Goal: Task Accomplishment & Management: Manage account settings

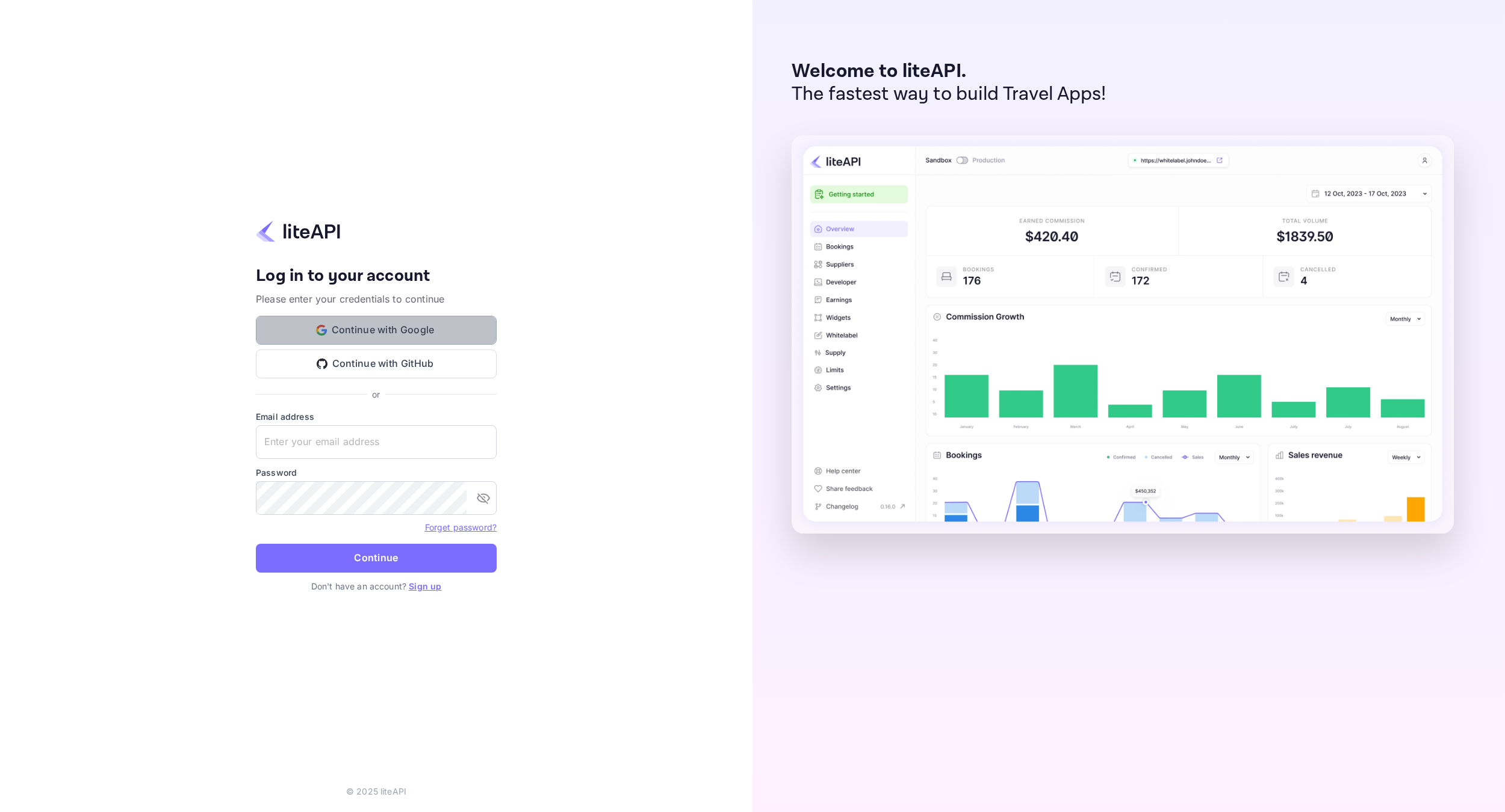
click at [381, 326] on button "Continue with Google" at bounding box center [376, 330] width 241 height 29
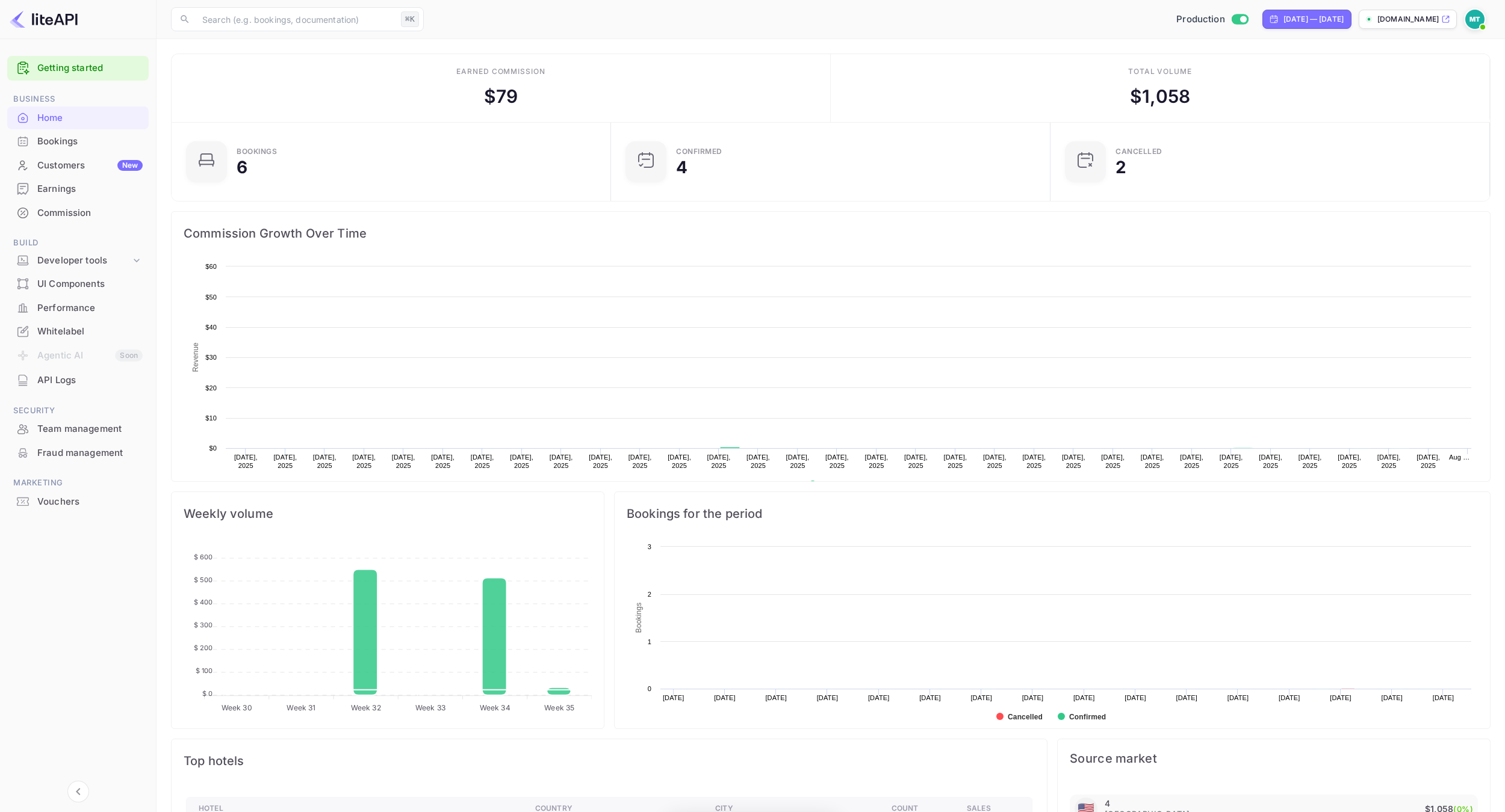
scroll to position [196, 432]
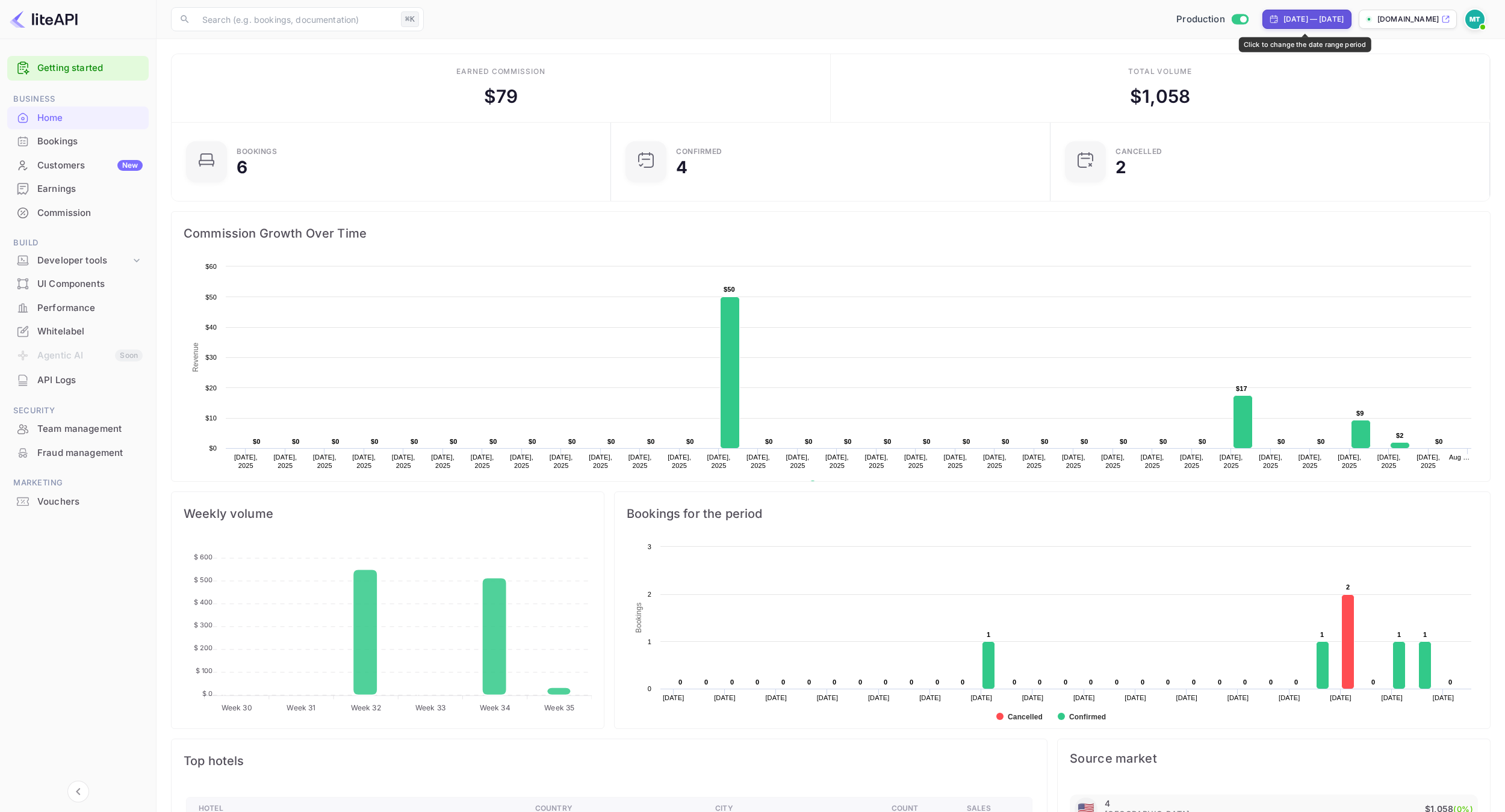
click at [1299, 21] on div "[DATE] — [DATE]" at bounding box center [1313, 19] width 60 height 11
select select "6"
select select "2025"
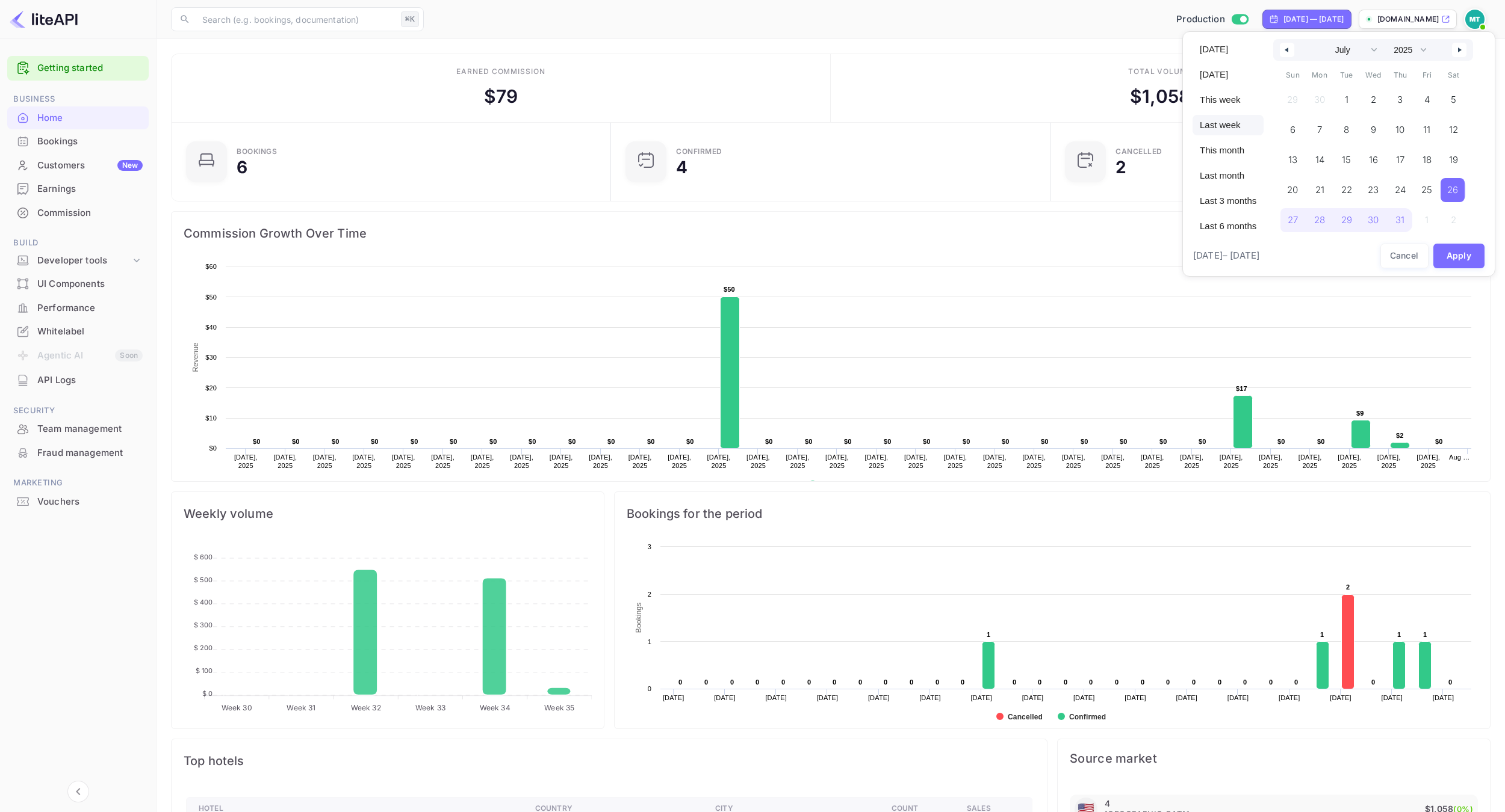
click at [1220, 125] on span "Last week" at bounding box center [1228, 126] width 71 height 21
select select "7"
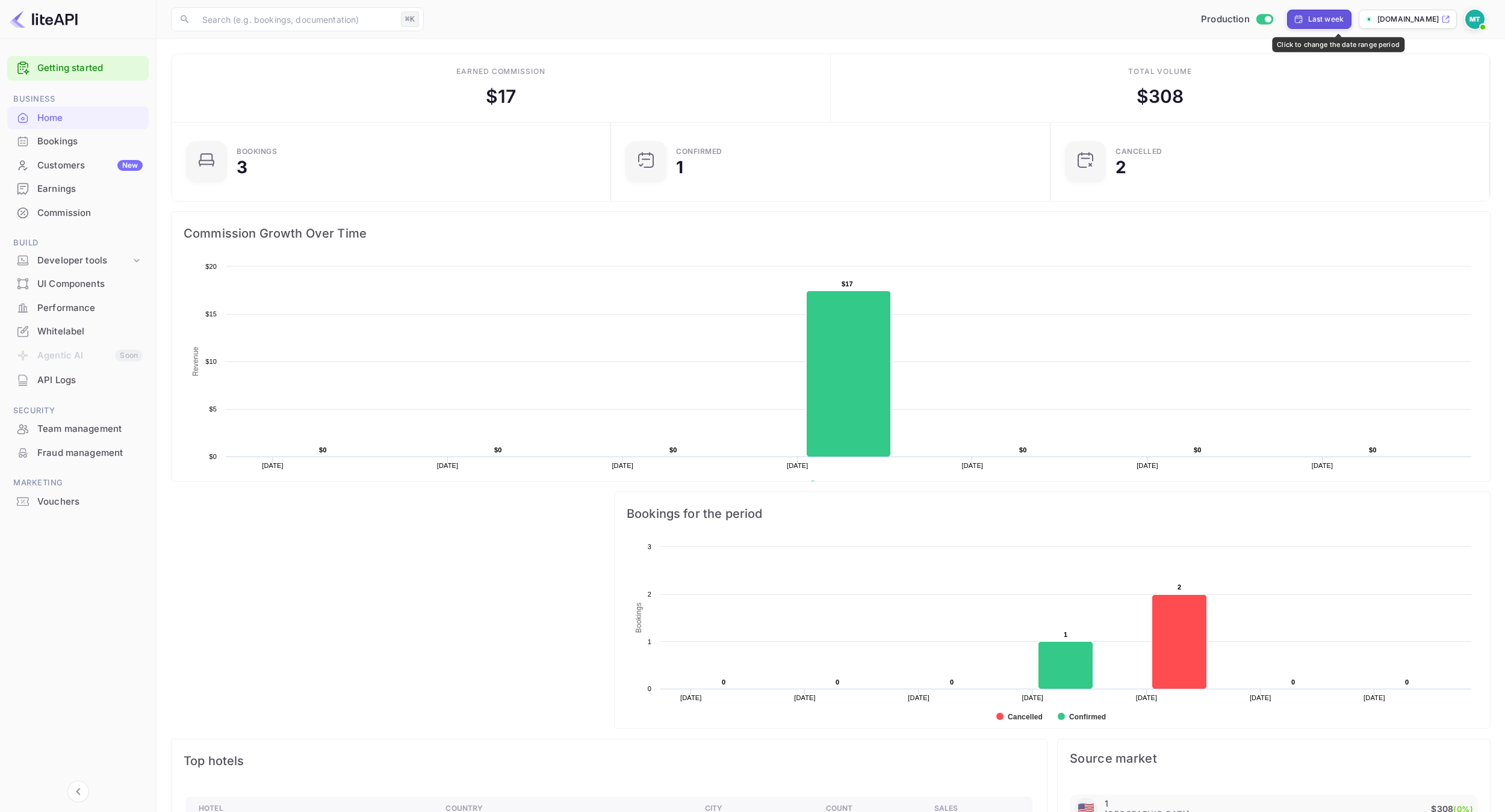
click at [1334, 18] on div "Last week" at bounding box center [1325, 19] width 35 height 11
select select "7"
select select "2025"
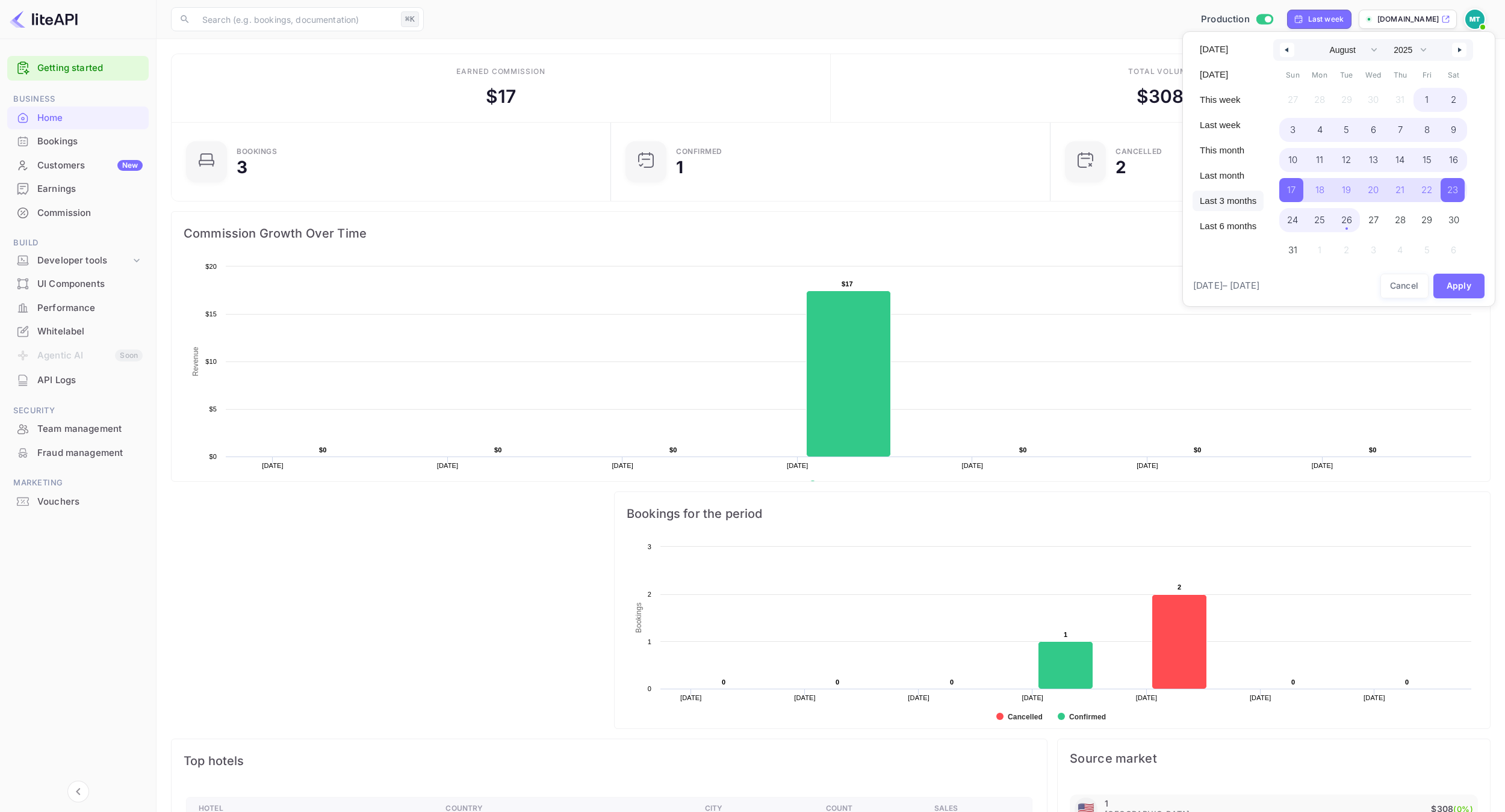
click at [1215, 199] on span "Last 3 months" at bounding box center [1228, 201] width 71 height 21
select select "4"
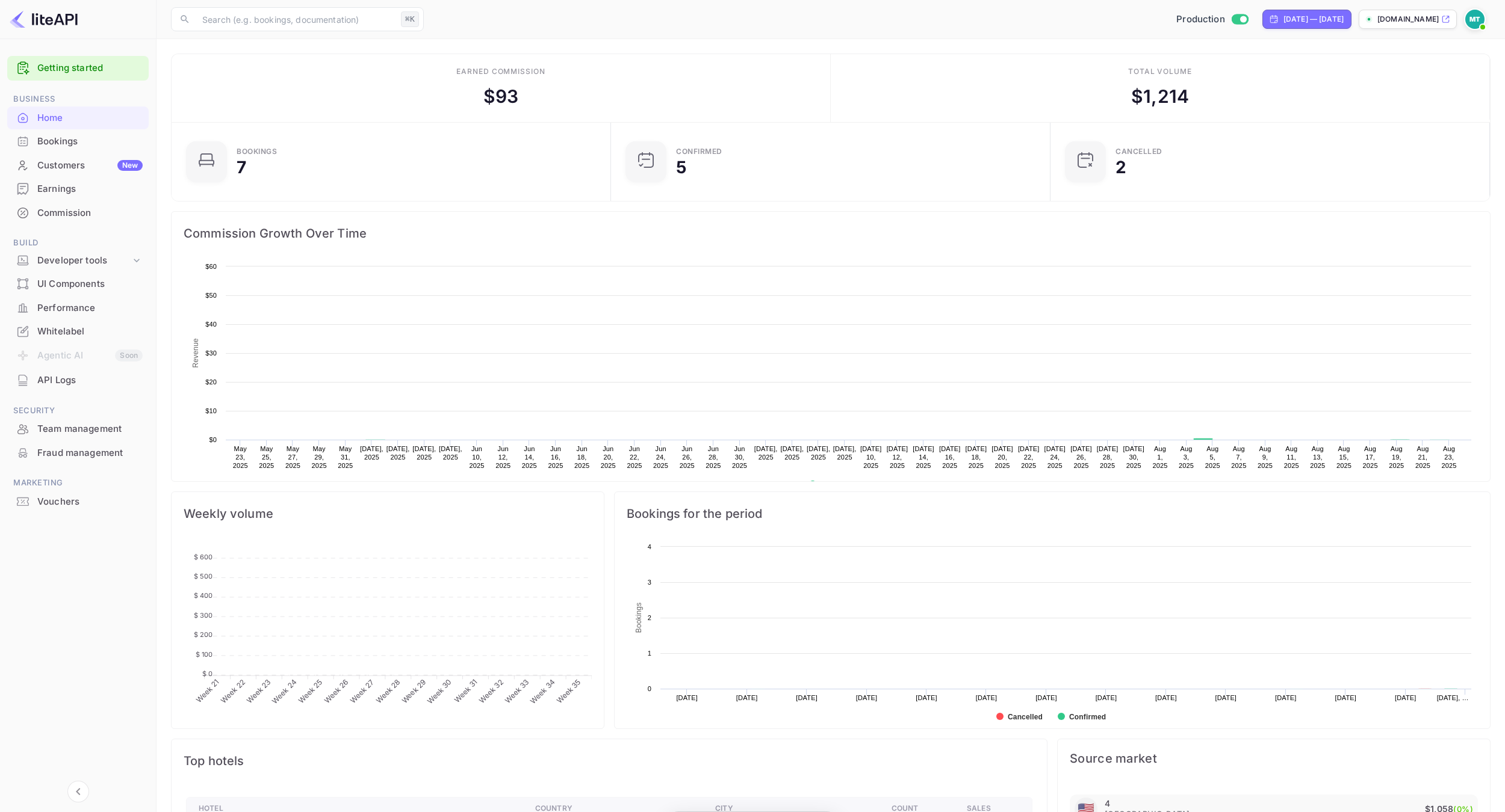
scroll to position [196, 432]
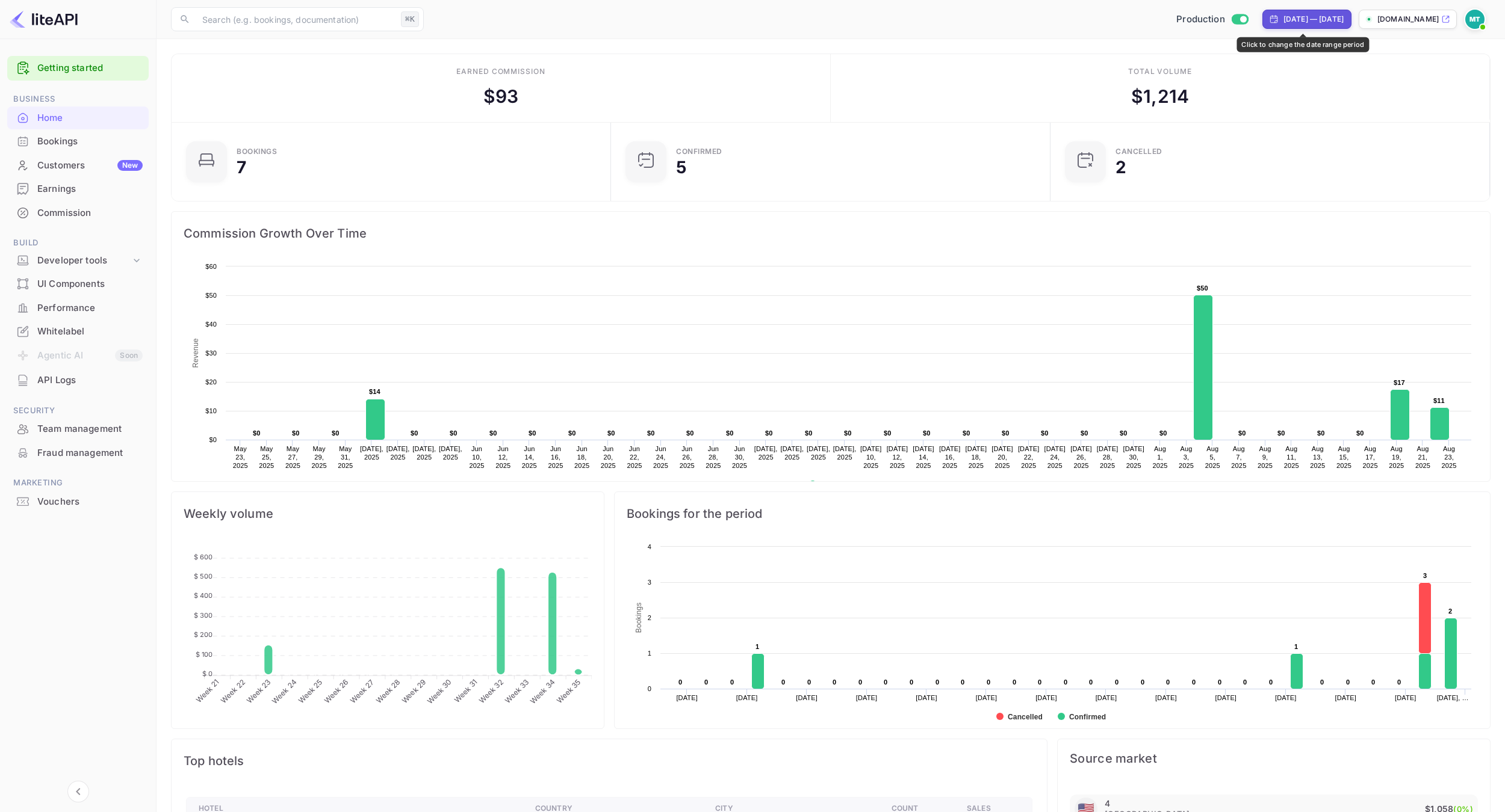
click at [1331, 14] on div "[DATE] — [DATE]" at bounding box center [1313, 19] width 60 height 11
select select "4"
select select "2025"
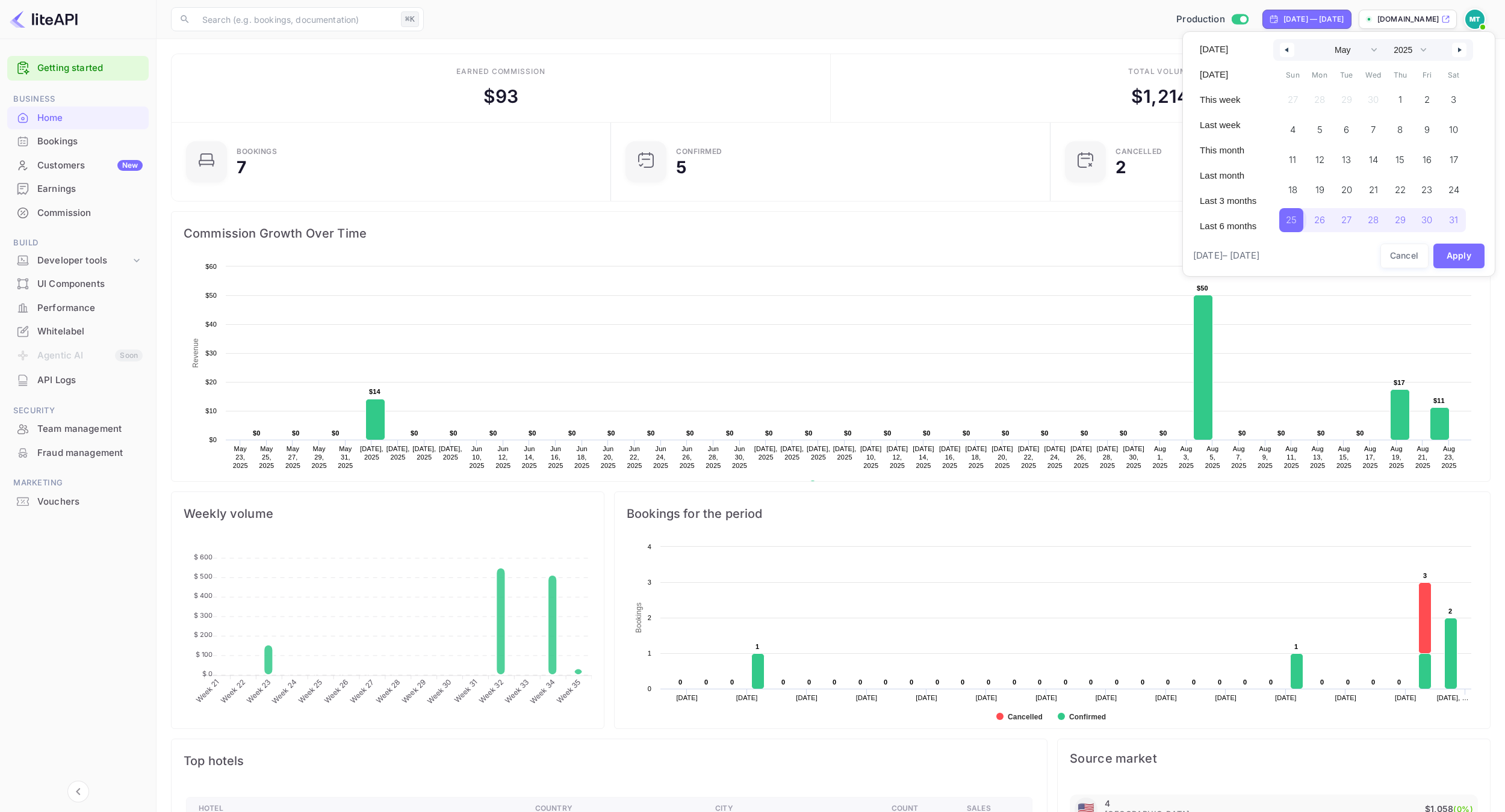
click at [1285, 216] on span "25" at bounding box center [1291, 219] width 11 height 21
click at [1461, 50] on icon "button" at bounding box center [1461, 50] width 6 height 5
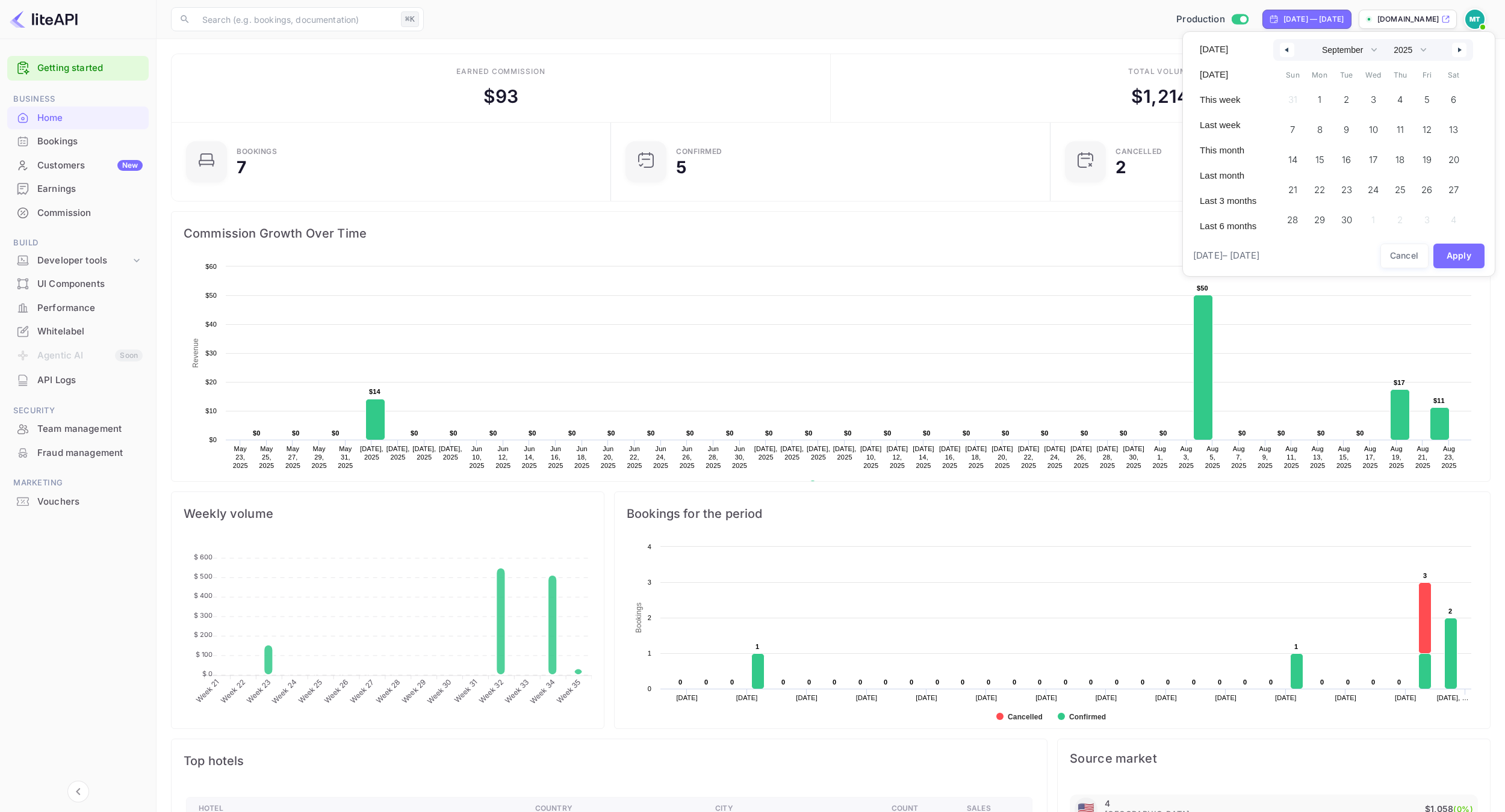
click at [1285, 51] on icon "button" at bounding box center [1285, 50] width 6 height 5
click at [1343, 222] on span "26" at bounding box center [1345, 219] width 11 height 21
select select "4"
click at [1453, 257] on button "Apply" at bounding box center [1459, 256] width 52 height 24
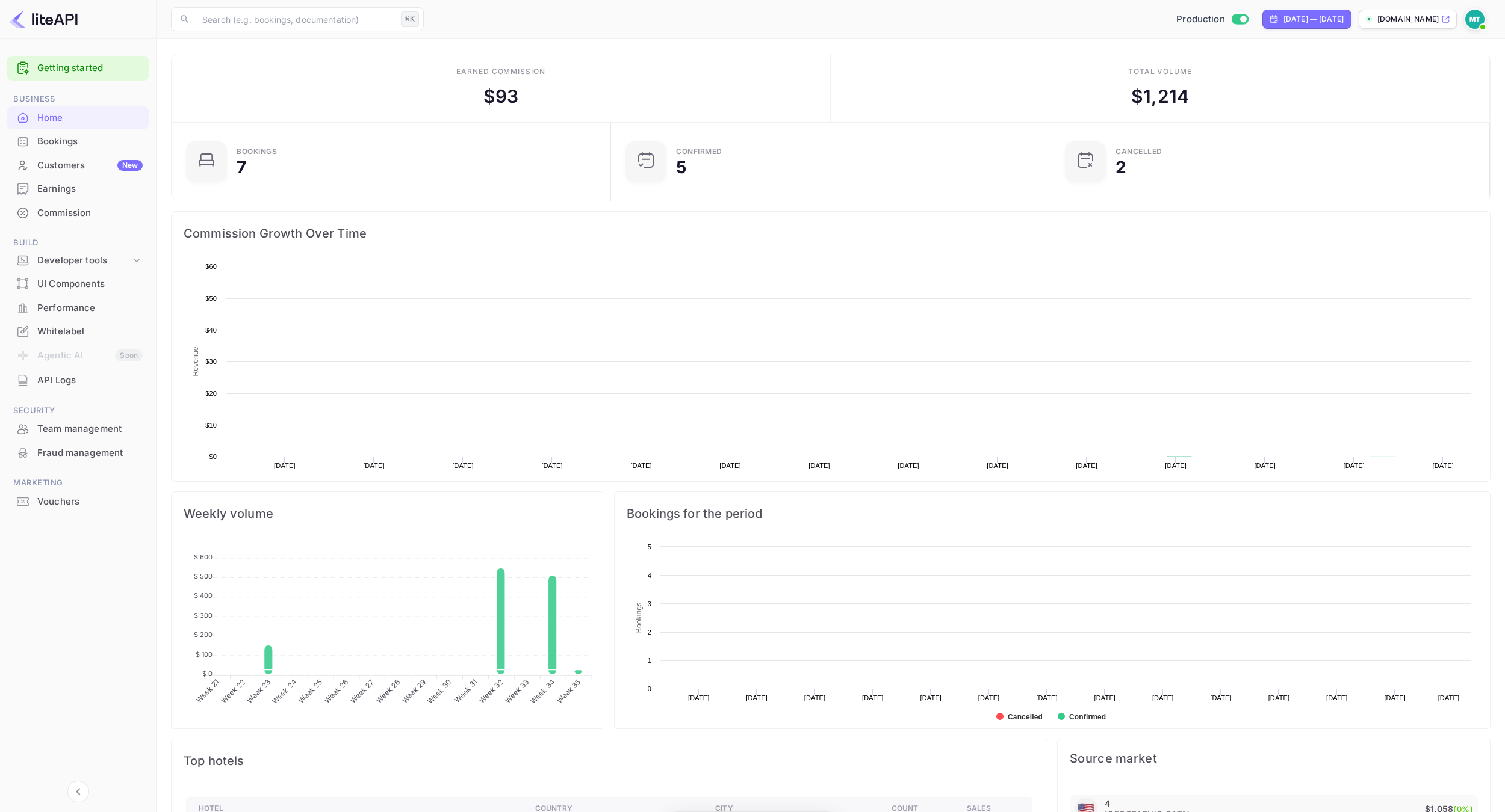
scroll to position [196, 432]
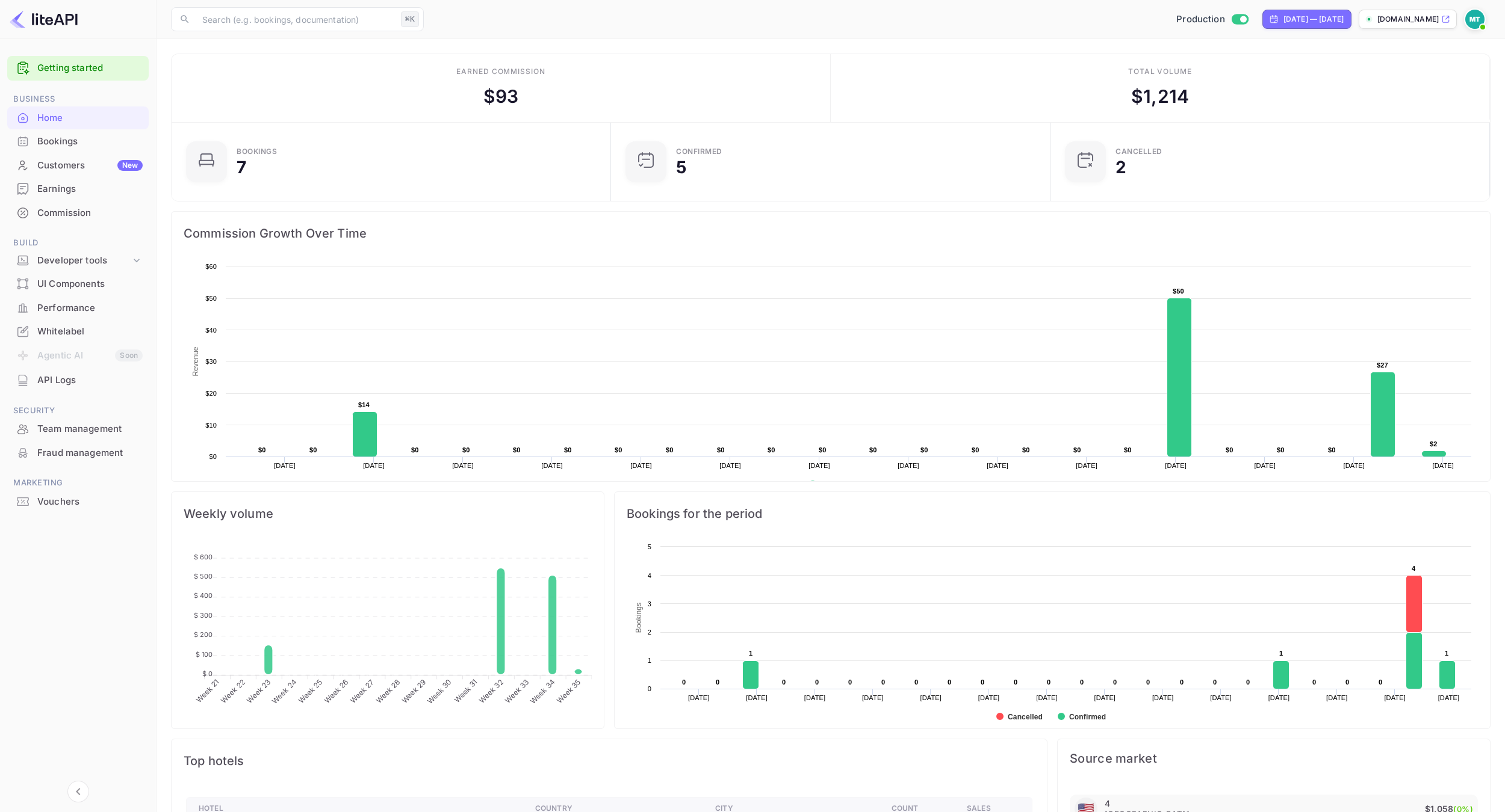
click at [67, 143] on div "Bookings" at bounding box center [89, 141] width 105 height 14
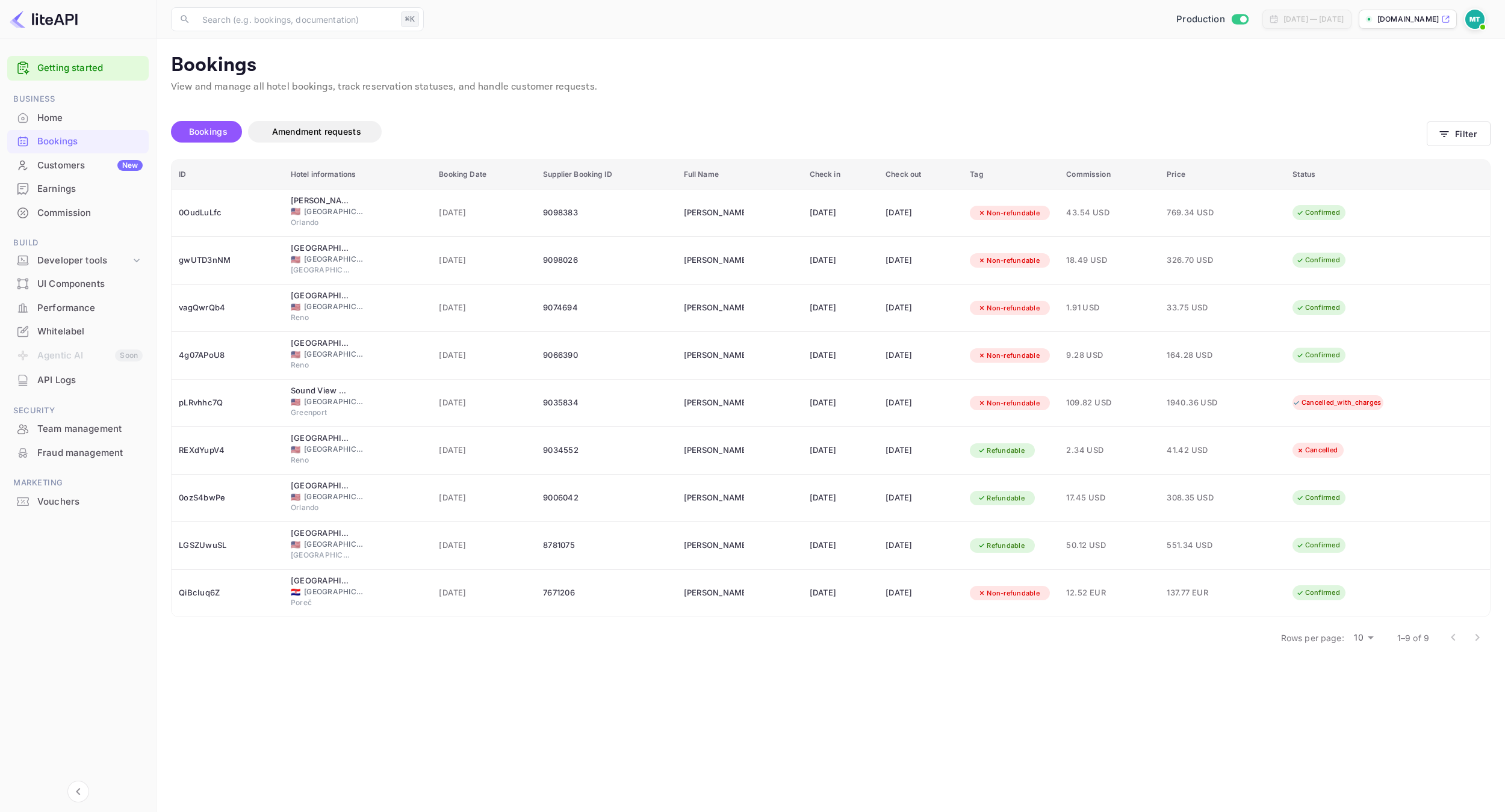
click at [1002, 123] on div "Bookings Amendment requests" at bounding box center [798, 132] width 1256 height 21
click at [770, 81] on p "View and manage all hotel bookings, track reservation statuses, and handle cust…" at bounding box center [830, 87] width 1319 height 15
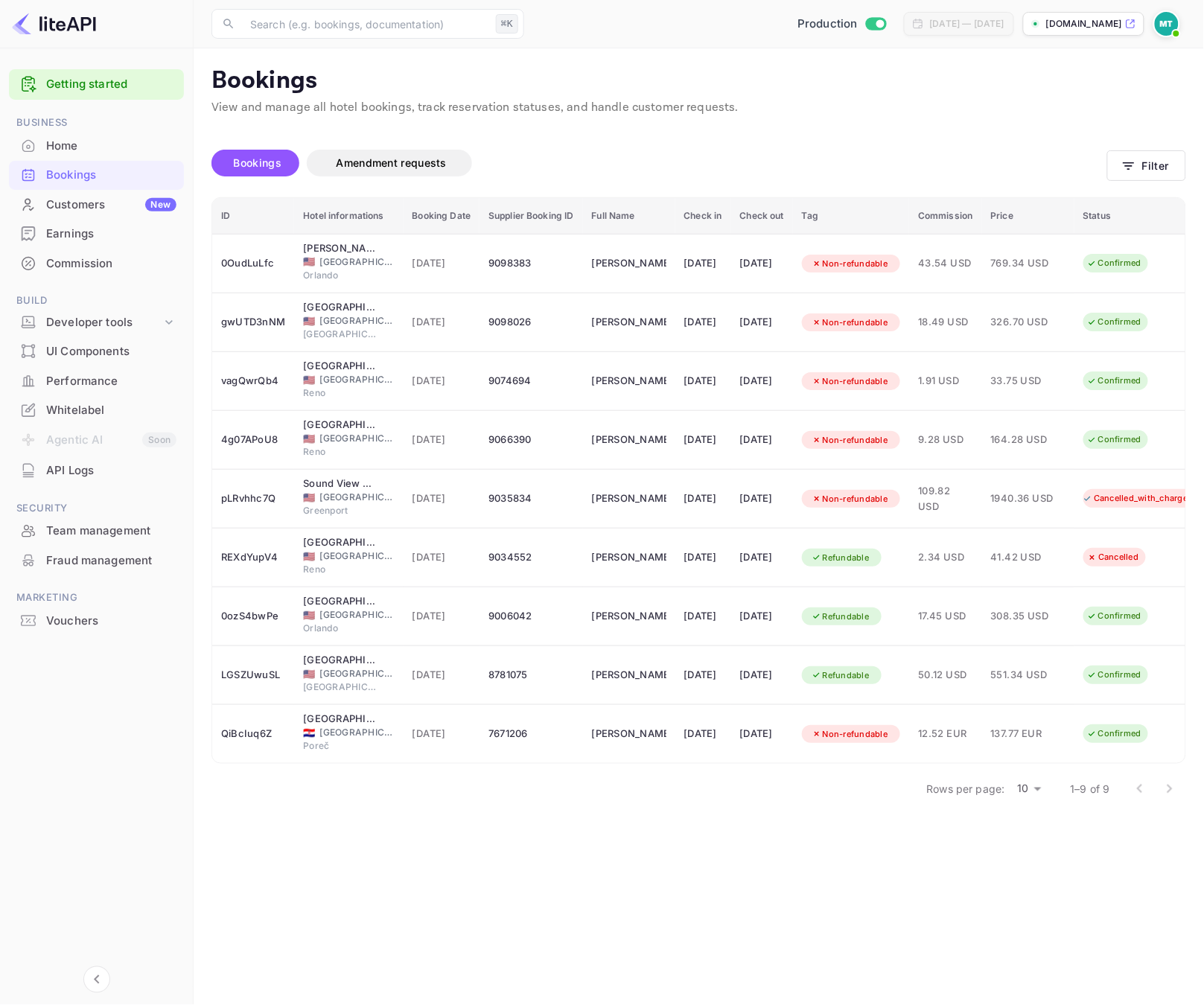
click at [922, 76] on p "Bookings" at bounding box center [698, 80] width 975 height 30
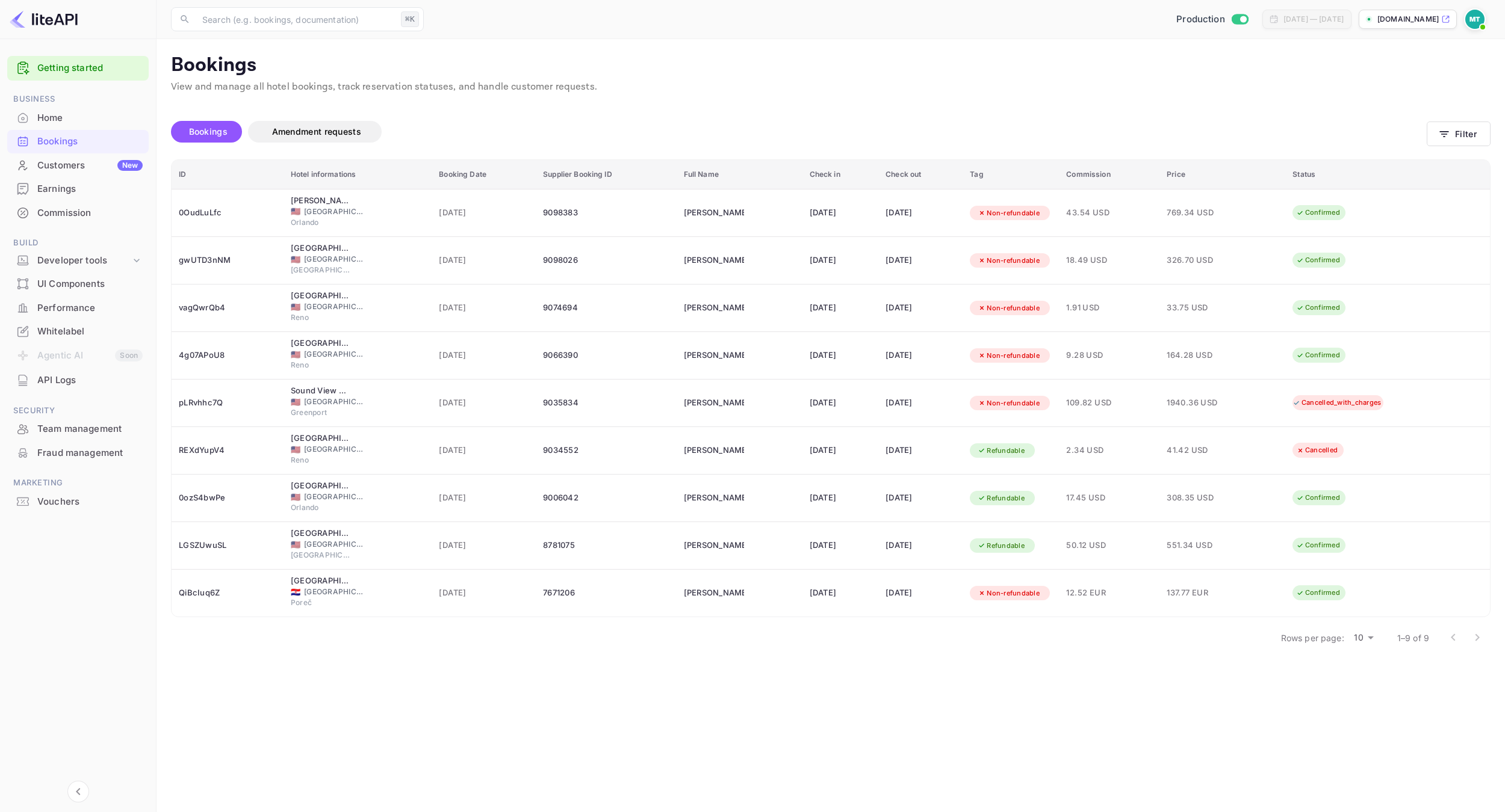
click at [962, 112] on div "Bookings Amendment requests" at bounding box center [798, 134] width 1256 height 50
